Goal: Task Accomplishment & Management: Complete application form

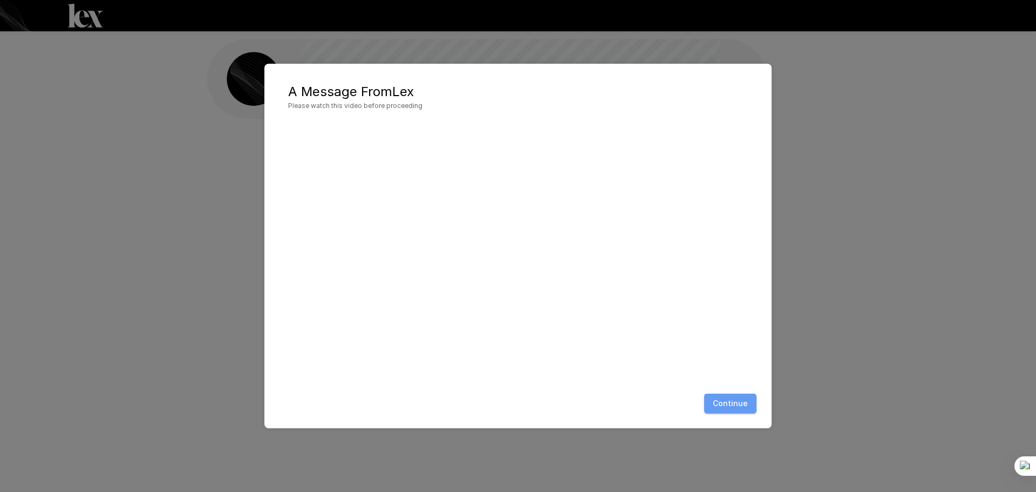
click at [725, 399] on button "Continue" at bounding box center [730, 403] width 52 height 20
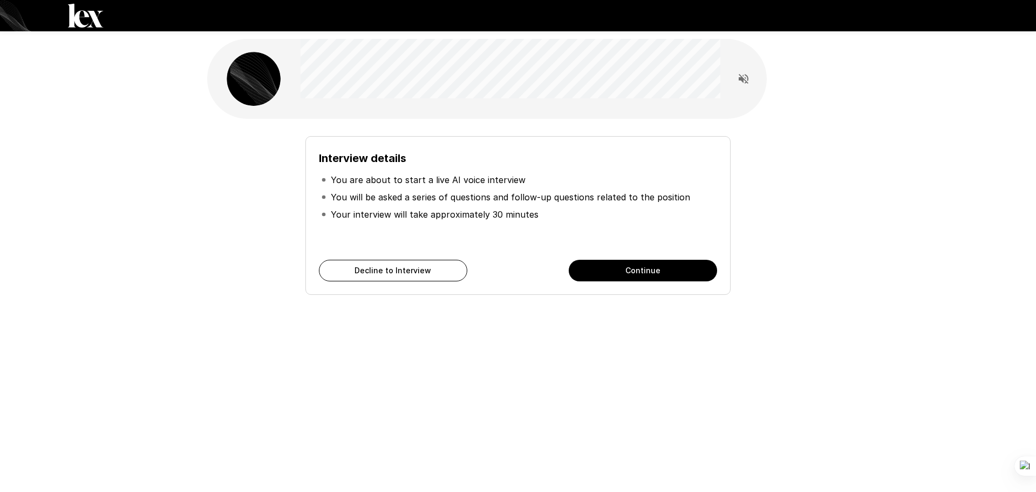
click at [651, 264] on button "Continue" at bounding box center [643, 271] width 148 height 22
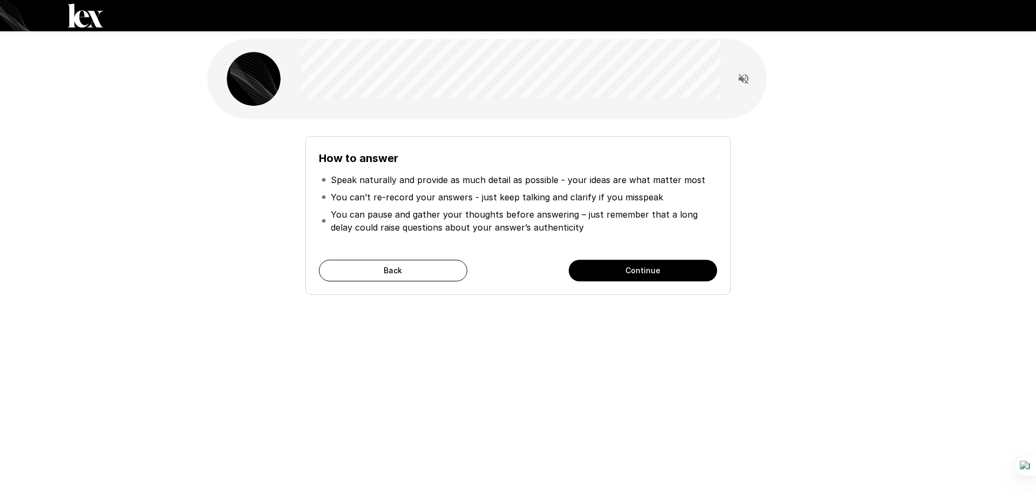
click at [670, 266] on button "Continue" at bounding box center [643, 271] width 148 height 22
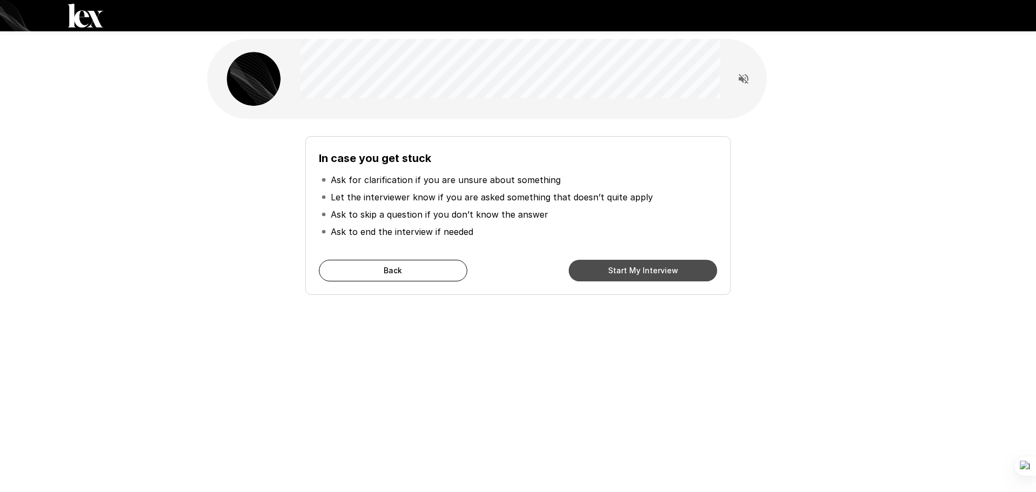
click at [669, 265] on button "Start My Interview" at bounding box center [643, 271] width 148 height 22
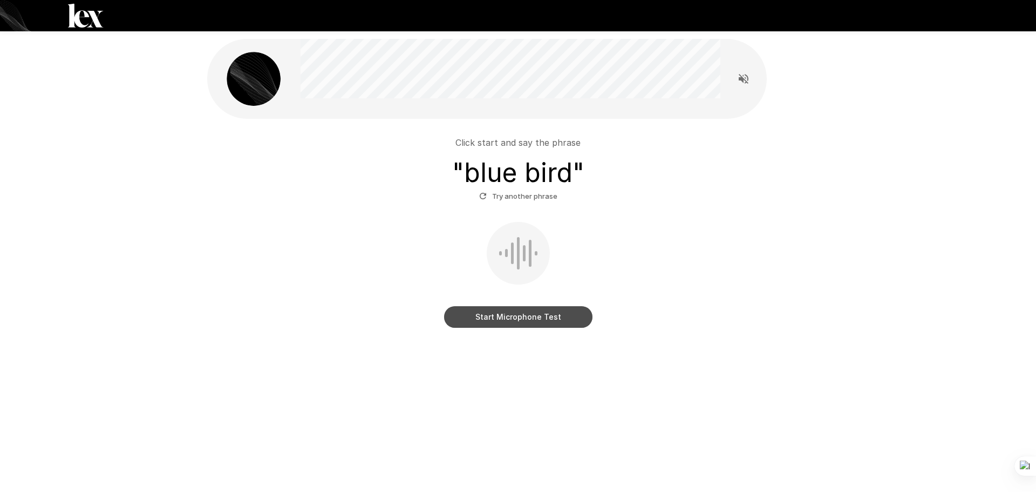
click at [520, 318] on button "Start Microphone Test" at bounding box center [518, 317] width 148 height 22
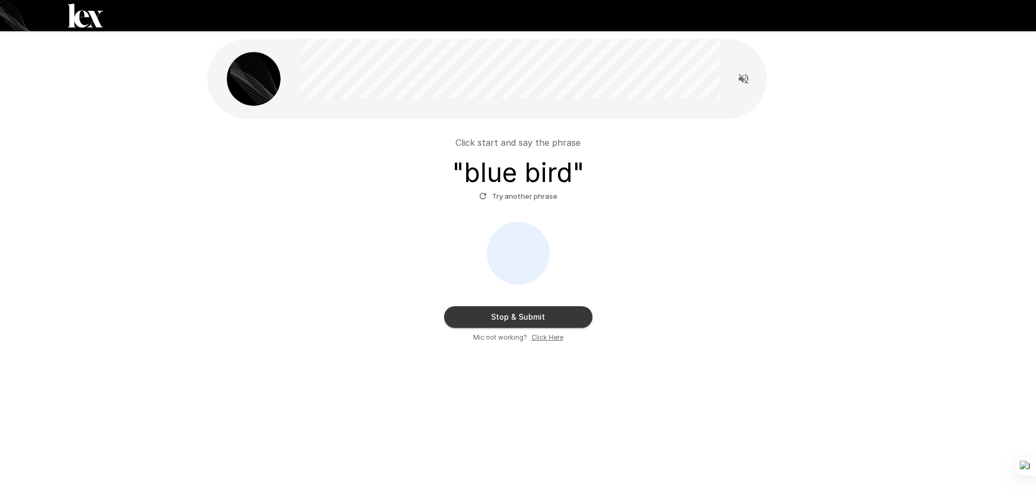
click at [535, 314] on button "Stop & Submit" at bounding box center [518, 317] width 148 height 22
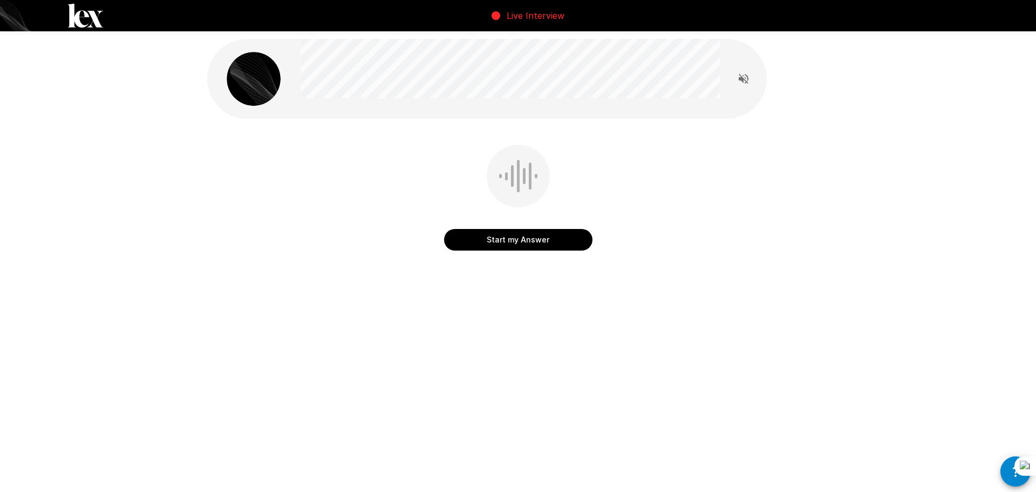
click at [520, 234] on button "Start my Answer" at bounding box center [518, 240] width 148 height 22
click at [517, 235] on button "Stop & Submit" at bounding box center [518, 240] width 148 height 22
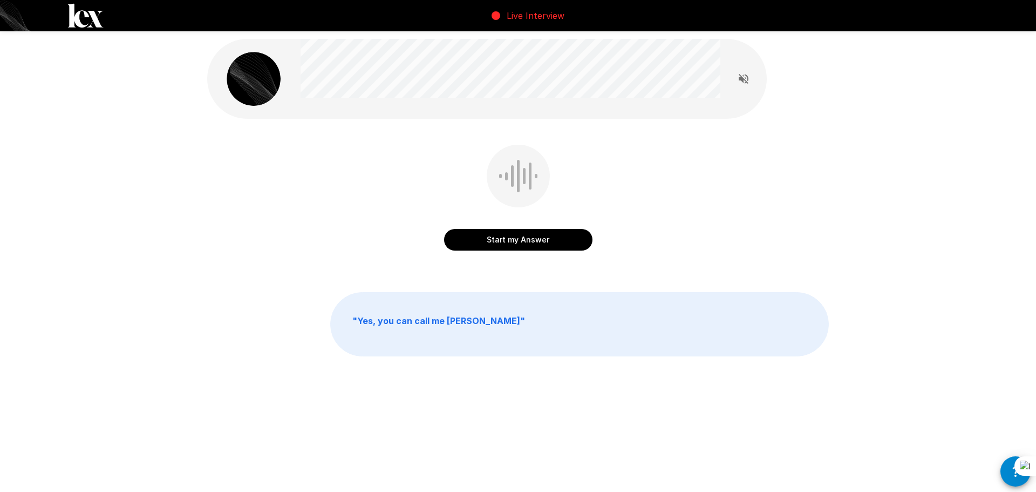
click at [554, 237] on button "Start my Answer" at bounding box center [518, 240] width 148 height 22
click at [528, 236] on button "Stop & Submit" at bounding box center [518, 240] width 148 height 22
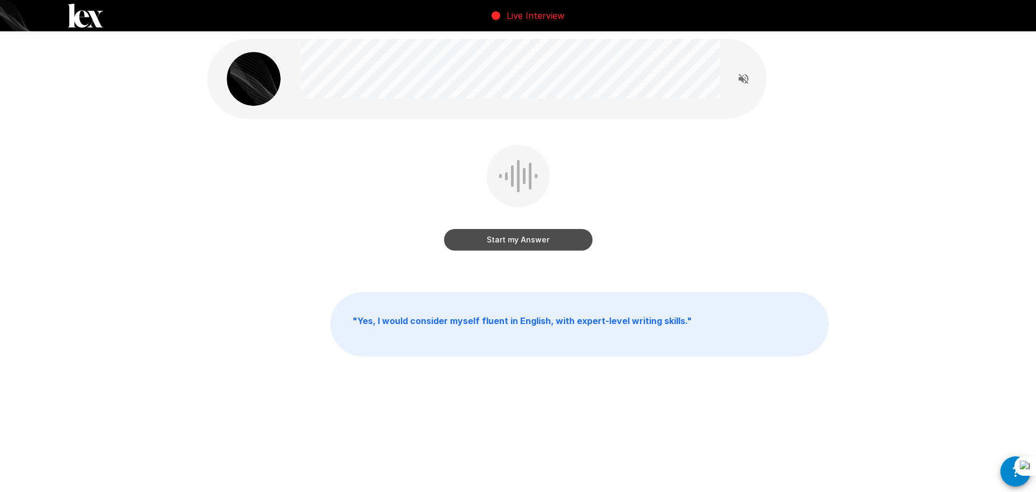
click at [522, 234] on button "Start my Answer" at bounding box center [518, 240] width 148 height 22
click at [518, 235] on button "Stop & Submit" at bounding box center [518, 240] width 148 height 22
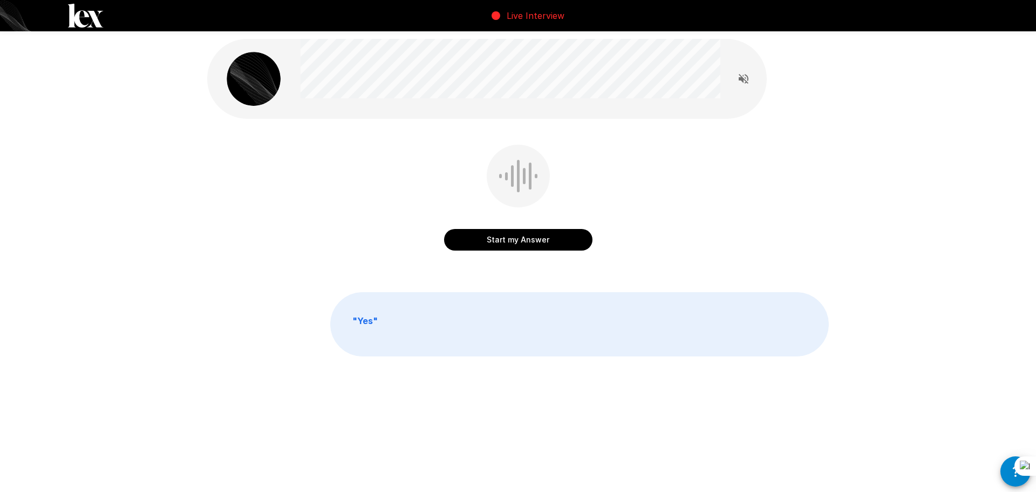
click at [513, 240] on button "Start my Answer" at bounding box center [518, 240] width 148 height 22
click at [513, 239] on button "Stop & Submit" at bounding box center [518, 240] width 148 height 22
click at [519, 233] on button "Start my Answer" at bounding box center [518, 240] width 148 height 22
click at [506, 239] on button "Stop & Submit" at bounding box center [518, 240] width 148 height 22
click at [539, 236] on button "Start my Answer" at bounding box center [518, 240] width 148 height 22
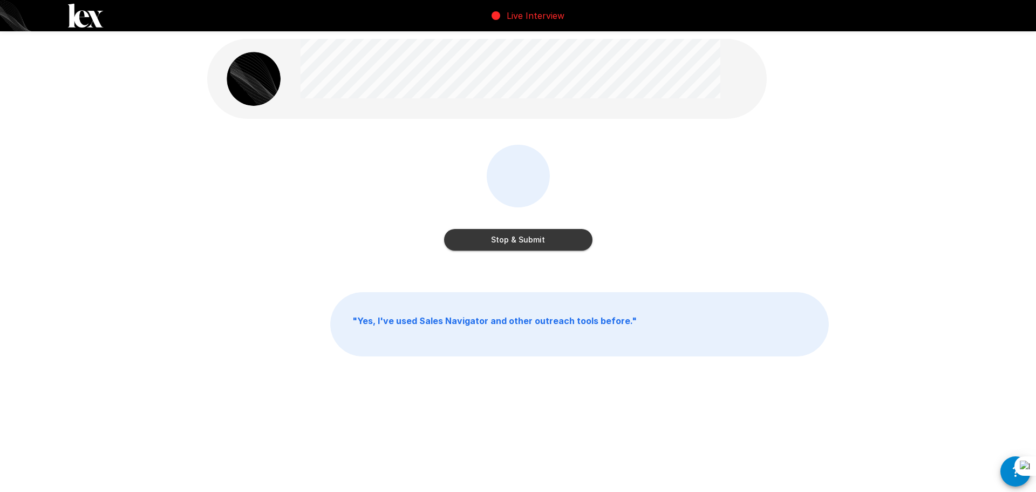
click at [527, 234] on button "Stop & Submit" at bounding box center [518, 240] width 148 height 22
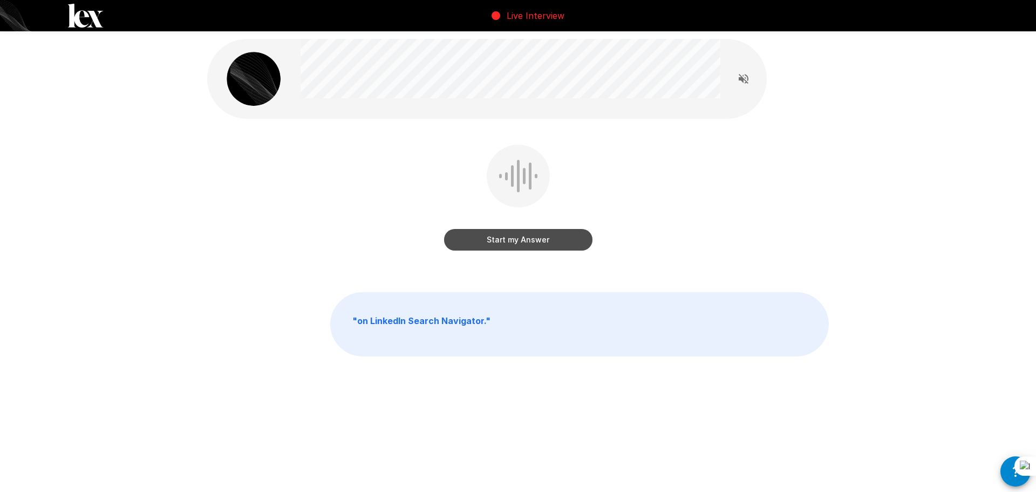
click at [516, 234] on button "Start my Answer" at bounding box center [518, 240] width 148 height 22
click at [521, 242] on button "Stop & Submit" at bounding box center [518, 240] width 148 height 22
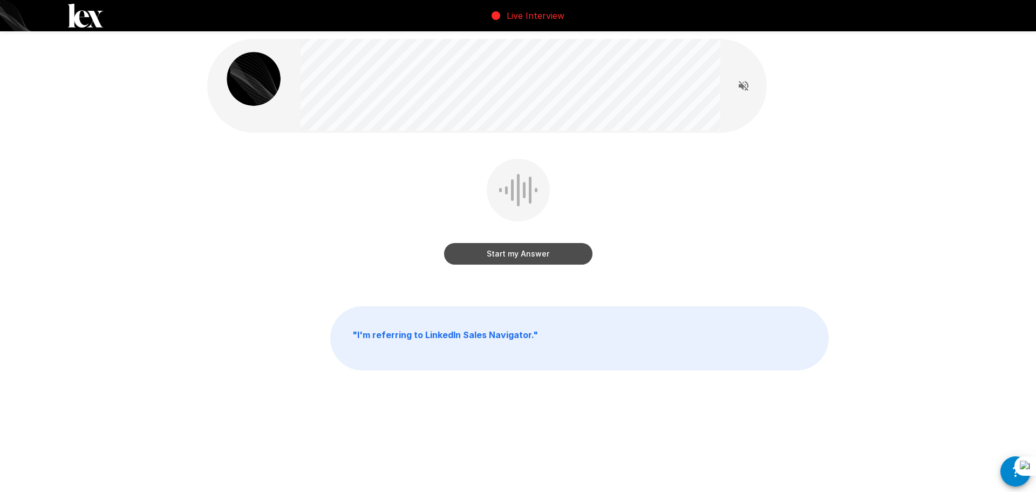
click at [514, 250] on button "Start my Answer" at bounding box center [518, 254] width 148 height 22
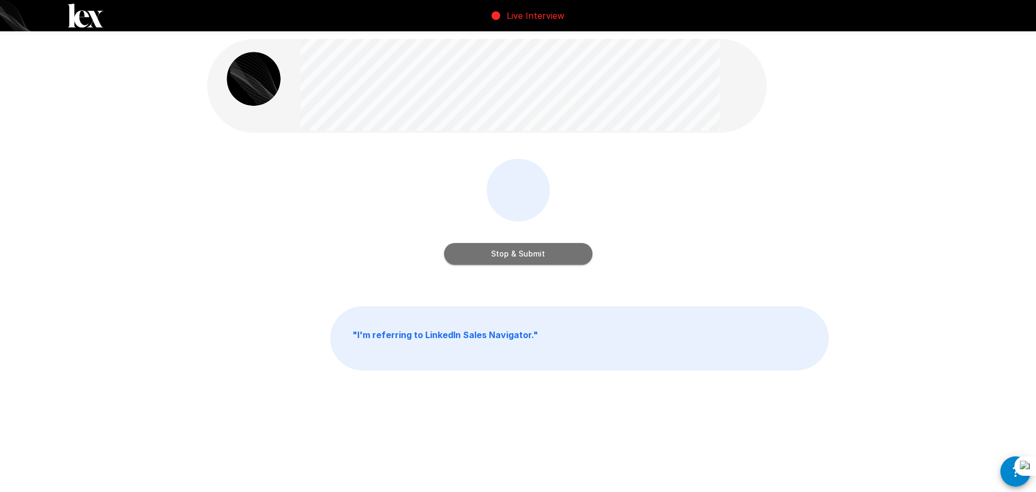
click at [542, 251] on button "Stop & Submit" at bounding box center [518, 254] width 148 height 22
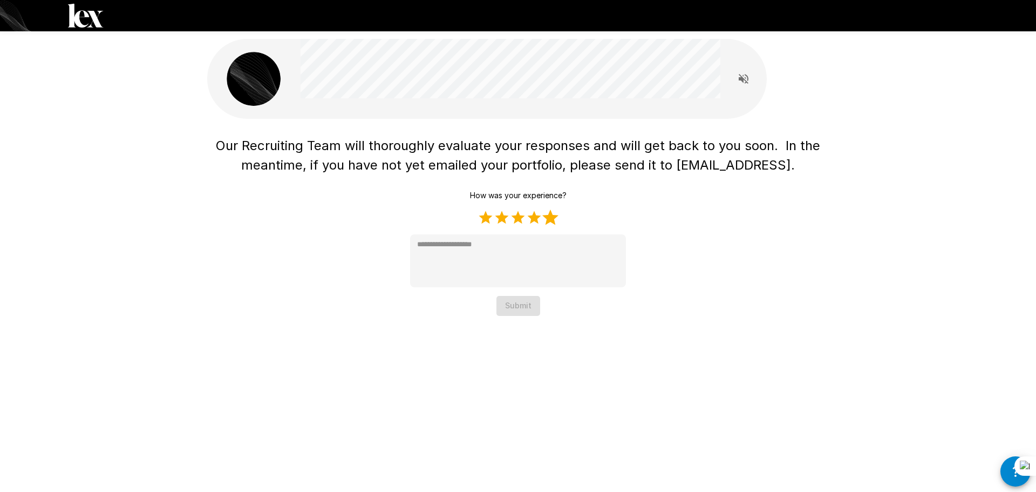
click at [554, 217] on label "5 Stars" at bounding box center [550, 217] width 16 height 16
type textarea "*"
click at [521, 304] on button "Submit" at bounding box center [518, 306] width 44 height 20
